Goal: Find specific page/section: Find specific page/section

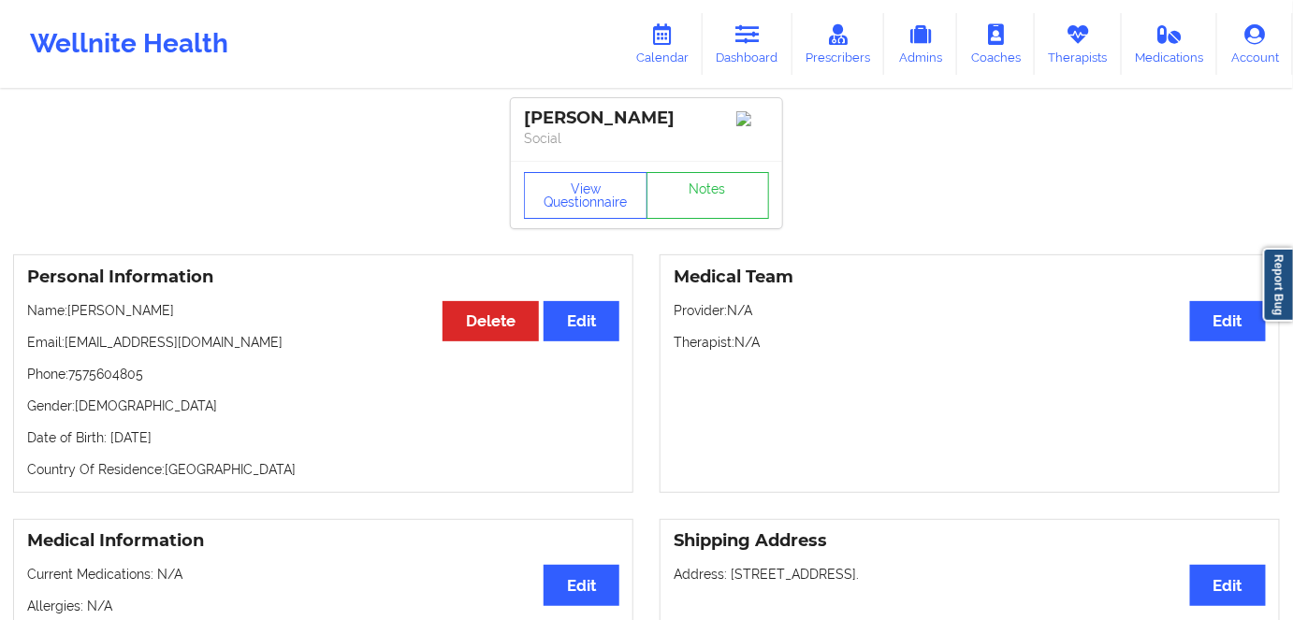
click at [742, 47] on link "Dashboard" at bounding box center [748, 44] width 90 height 62
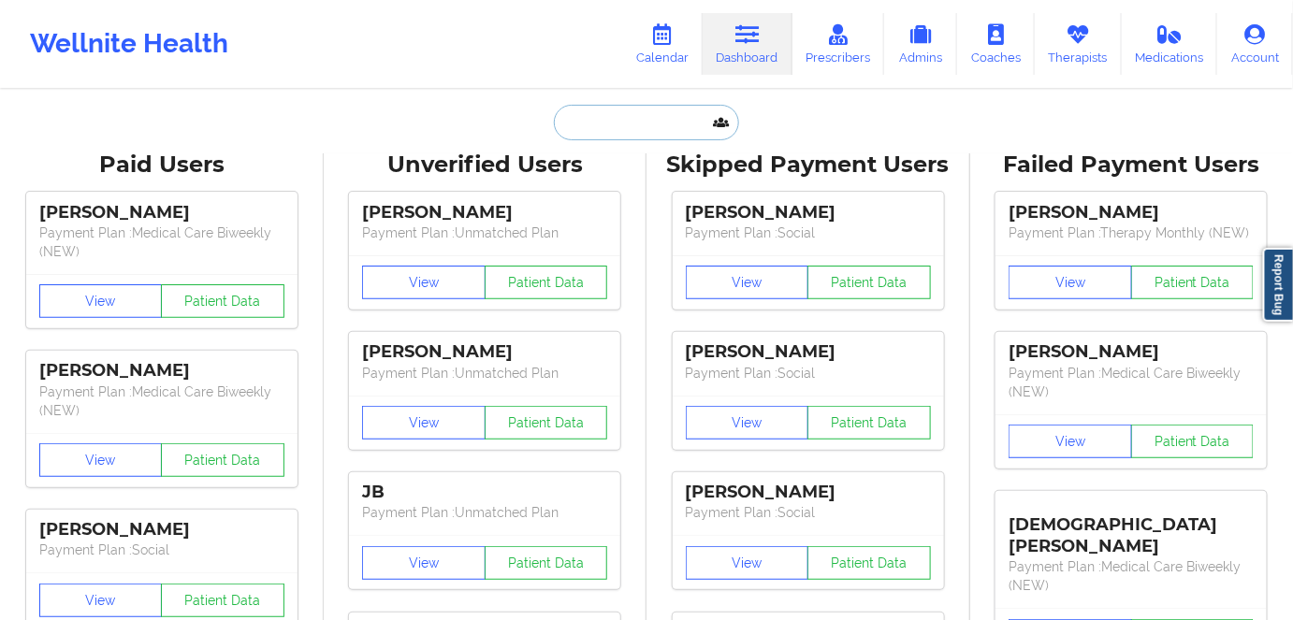
click at [651, 135] on input "text" at bounding box center [646, 123] width 185 height 36
paste input "[PERSON_NAME]"
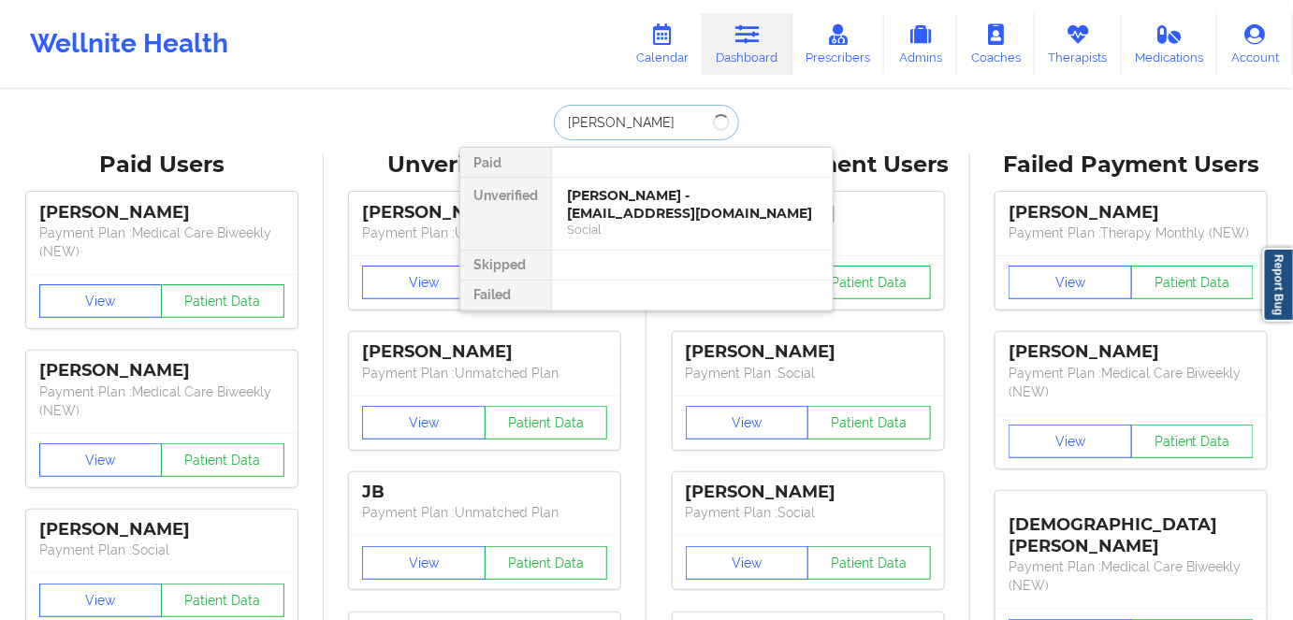
type input "[PERSON_NAME]"
click at [708, 198] on div "[PERSON_NAME] - [EMAIL_ADDRESS][DOMAIN_NAME]" at bounding box center [692, 204] width 251 height 35
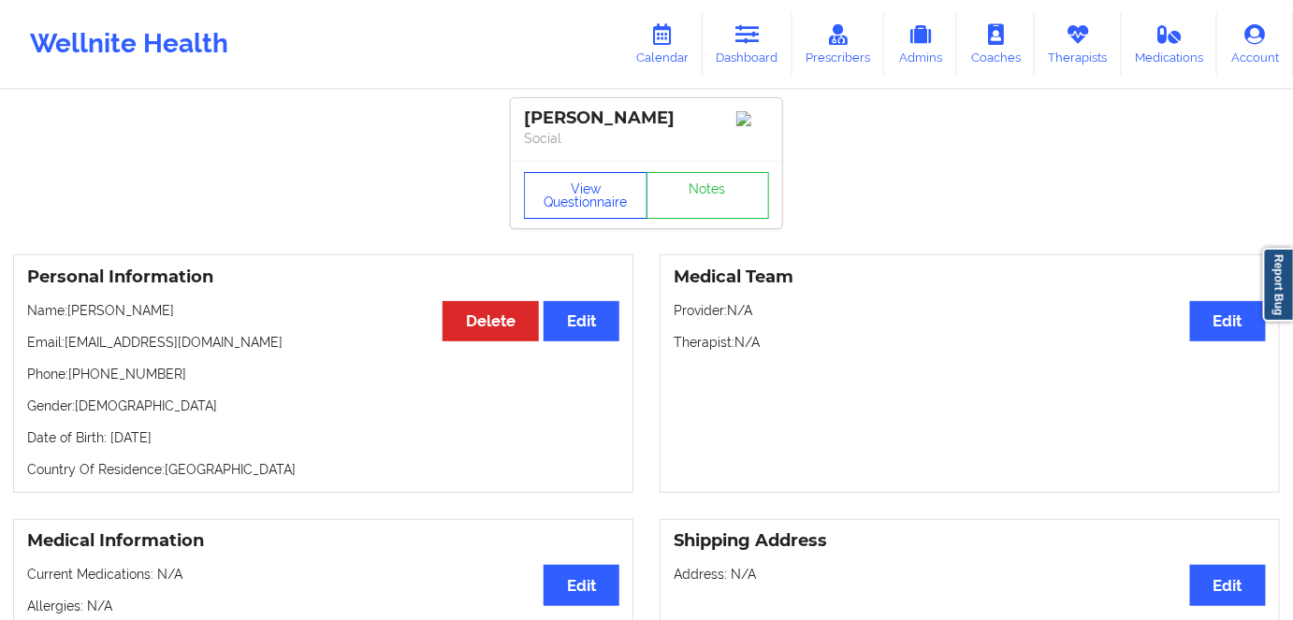
click at [574, 194] on button "View Questionnaire" at bounding box center [586, 195] width 124 height 47
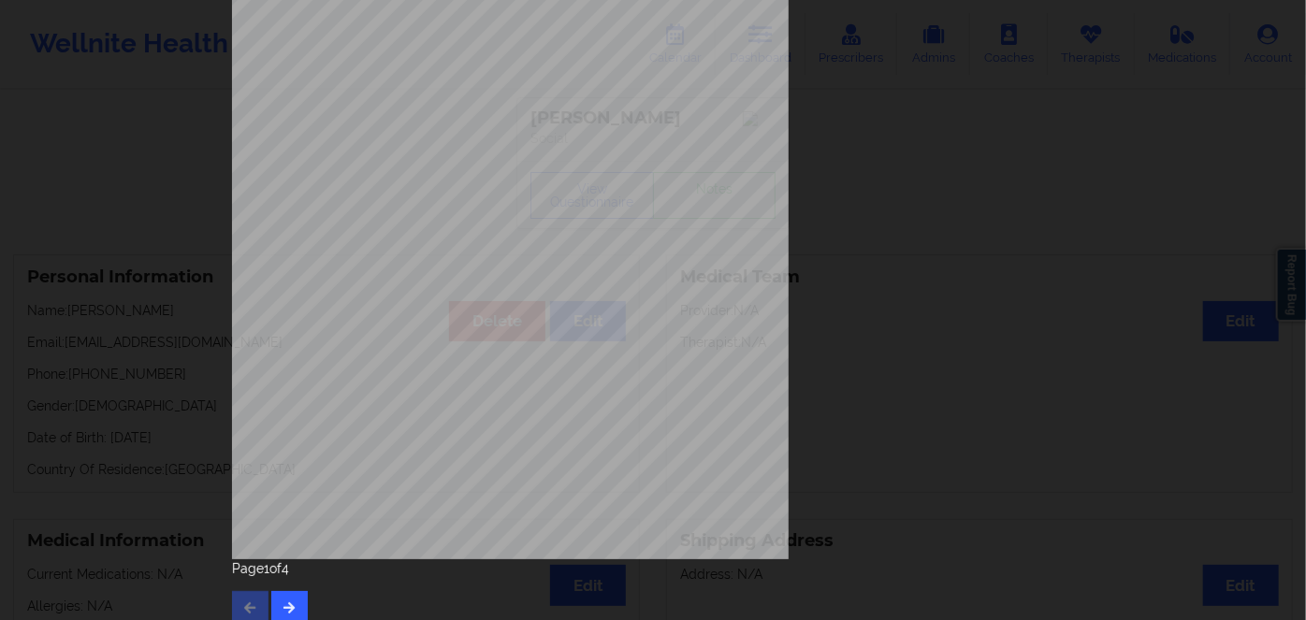
scroll to position [271, 0]
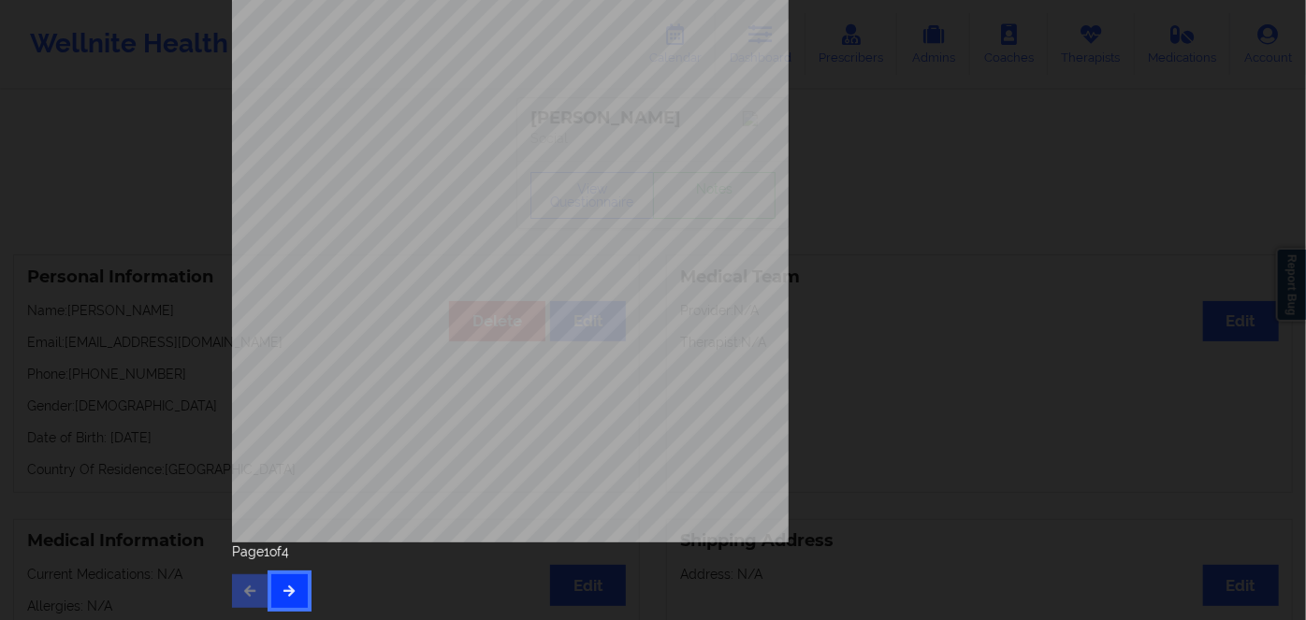
click at [271, 598] on button "button" at bounding box center [289, 592] width 36 height 34
click at [289, 587] on icon "button" at bounding box center [290, 590] width 16 height 11
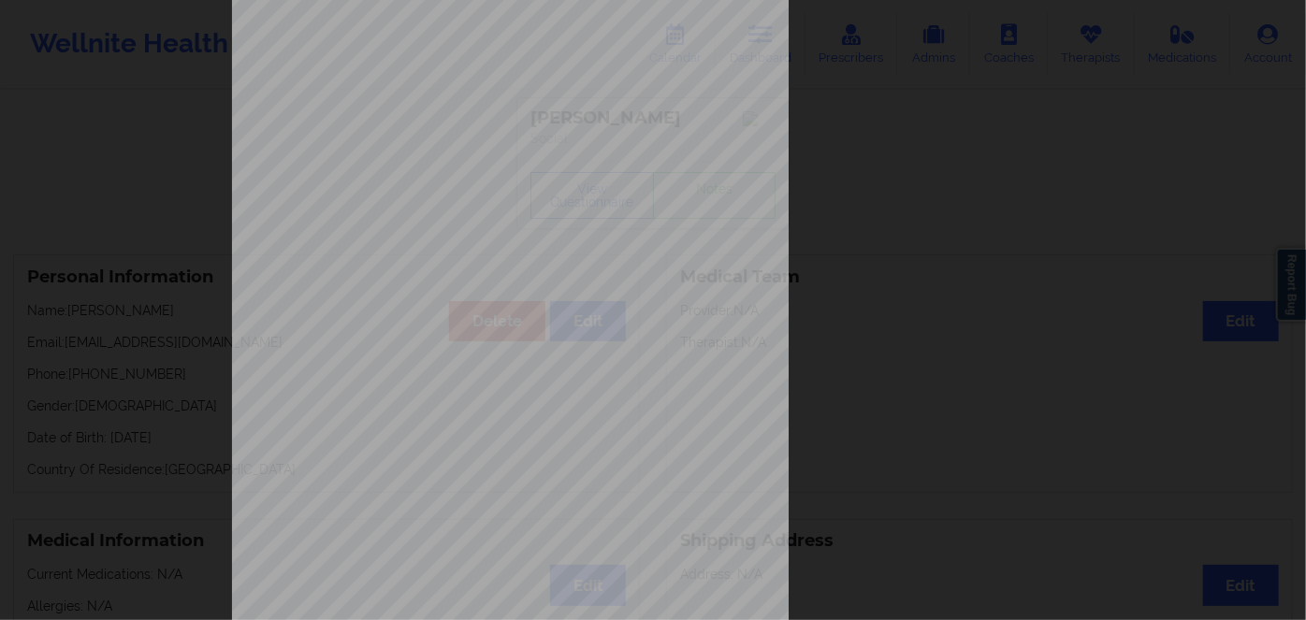
scroll to position [0, 0]
